Goal: Find specific page/section: Find specific page/section

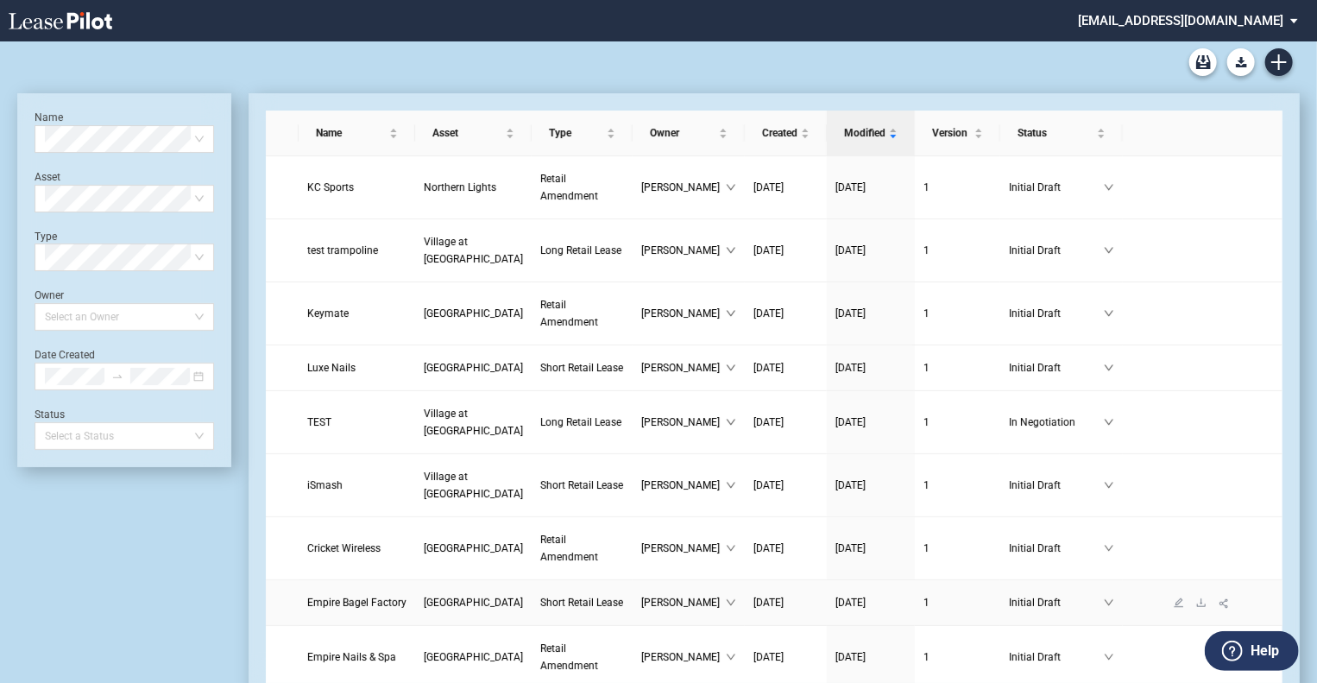
click at [328, 596] on span "Empire Bagel Factory" at bounding box center [356, 602] width 99 height 12
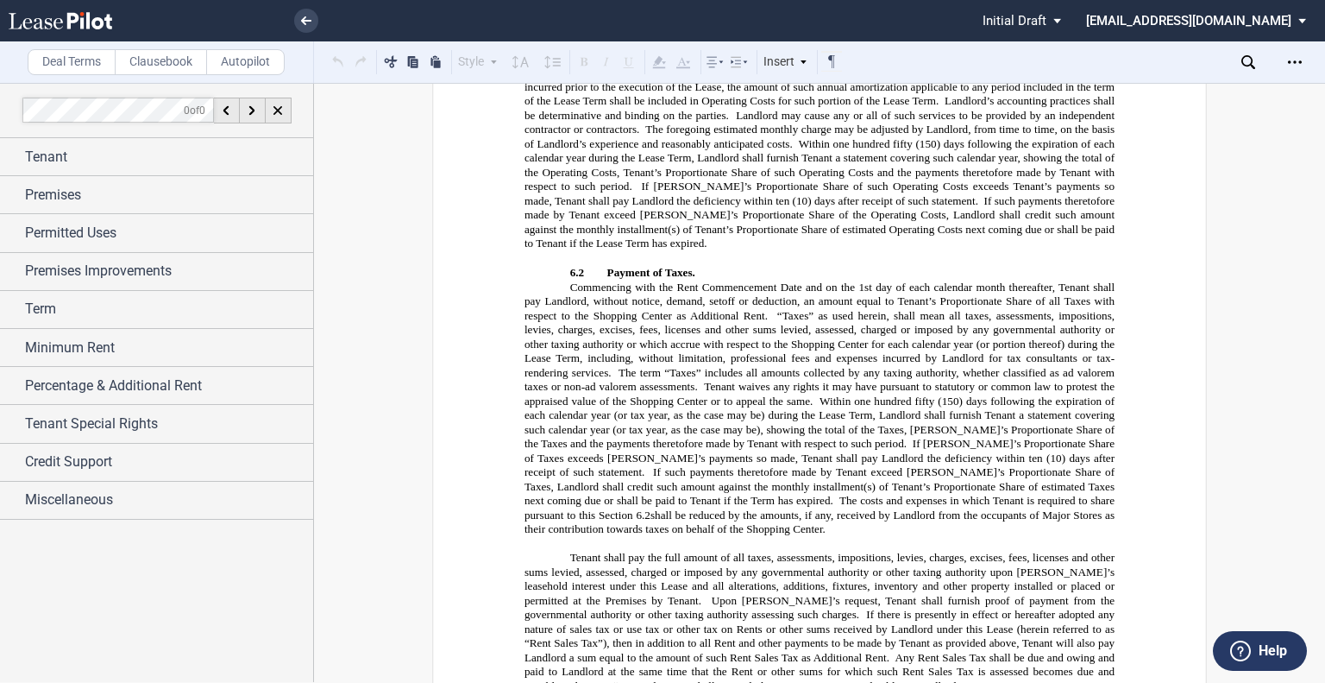
scroll to position [4142, 0]
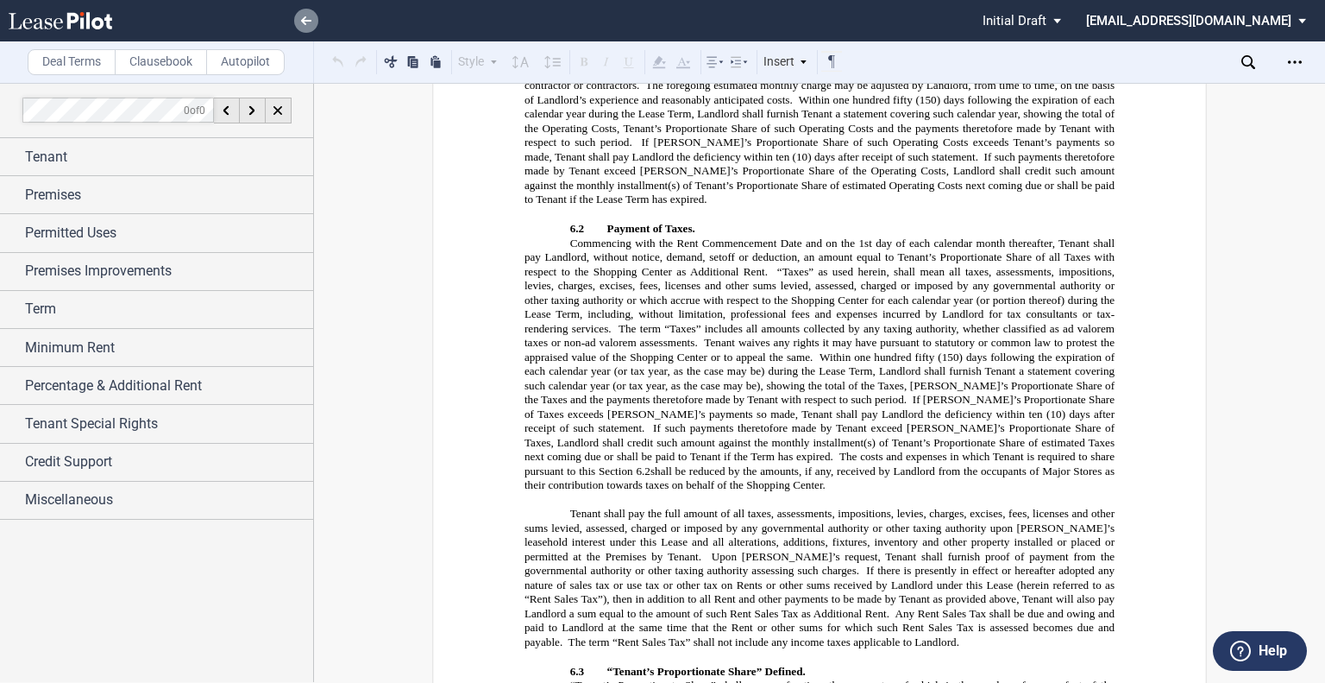
click at [298, 12] on link at bounding box center [306, 21] width 24 height 24
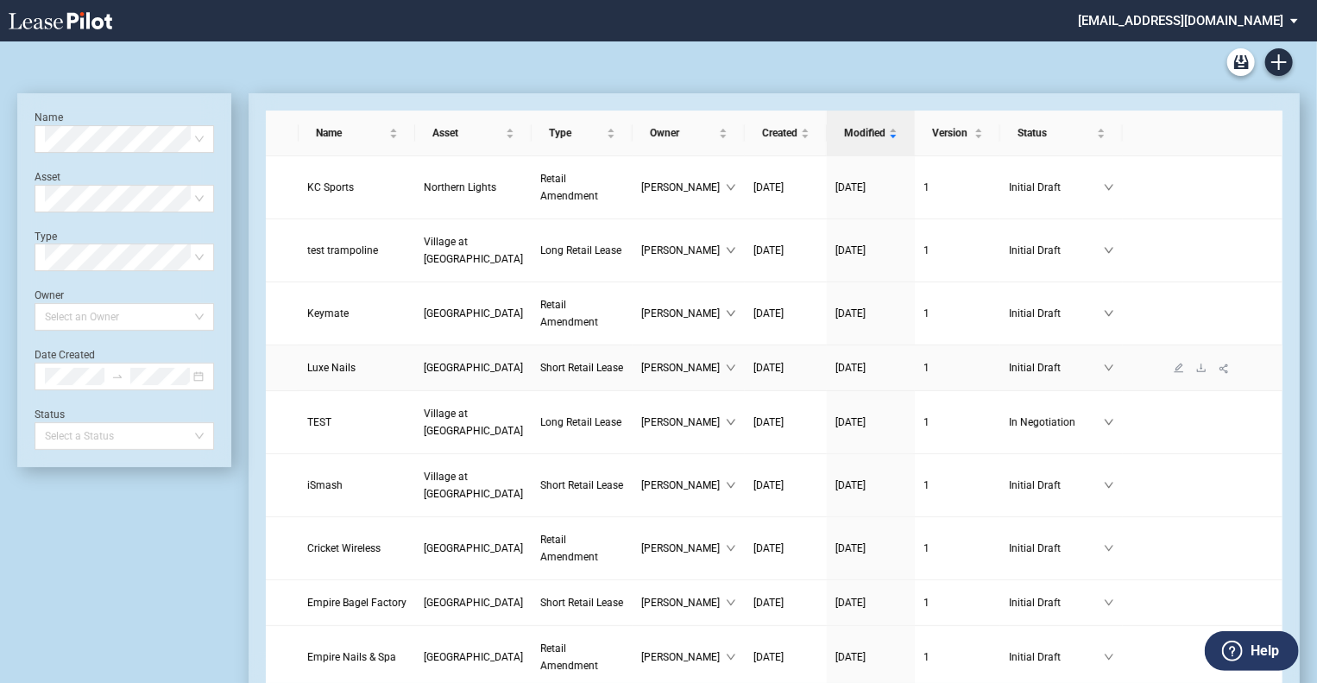
click at [334, 373] on span "Luxe Nails" at bounding box center [331, 368] width 48 height 12
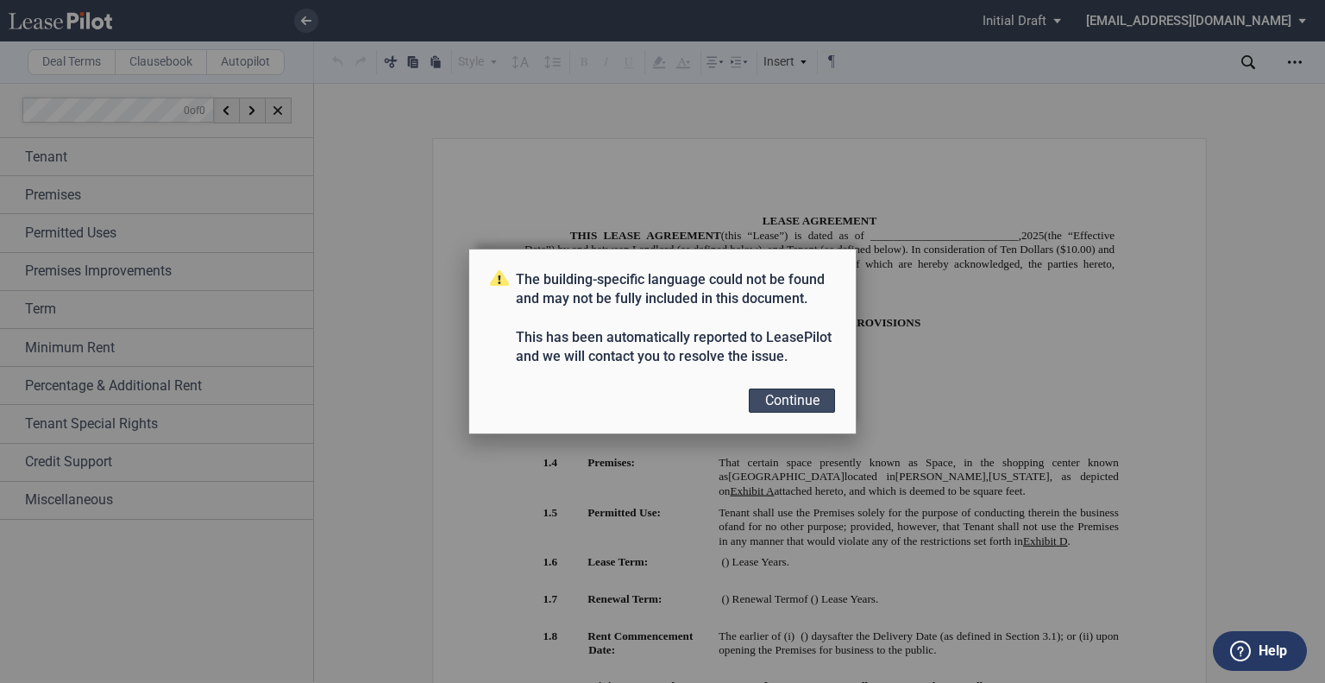
click at [803, 398] on button "Continue" at bounding box center [792, 400] width 86 height 24
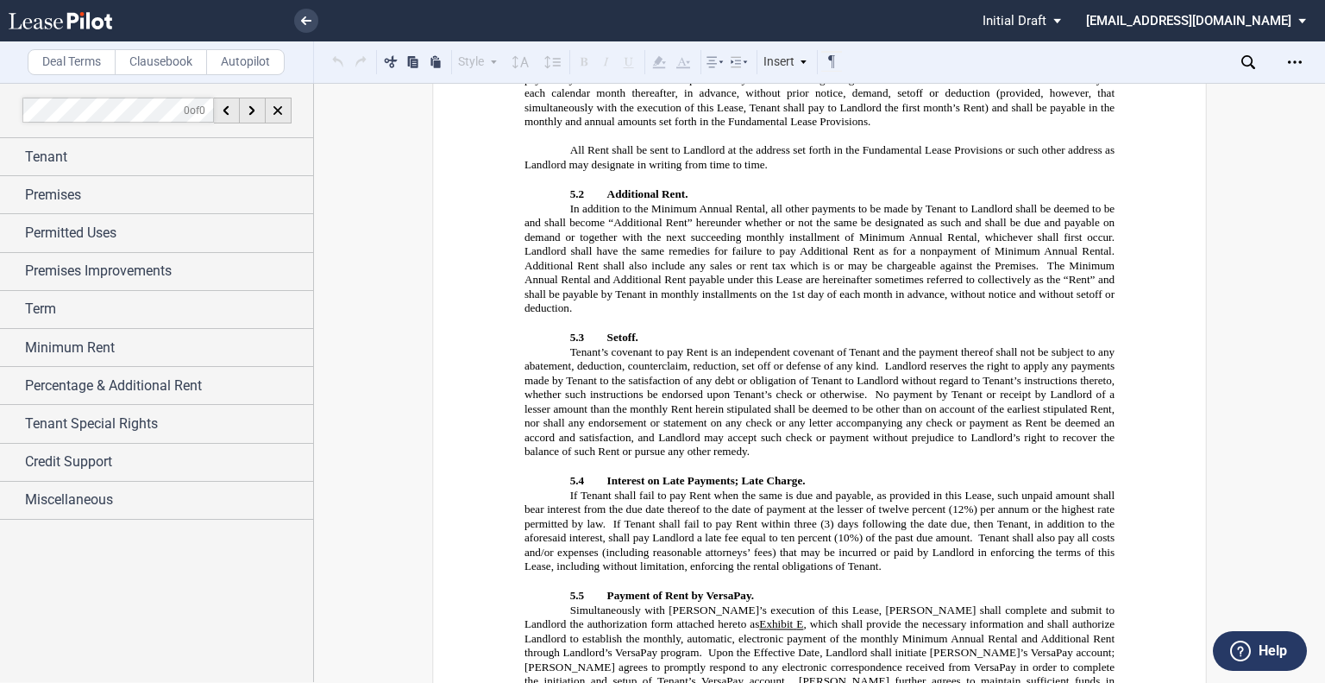
scroll to position [2761, 0]
